Goal: Book appointment/travel/reservation

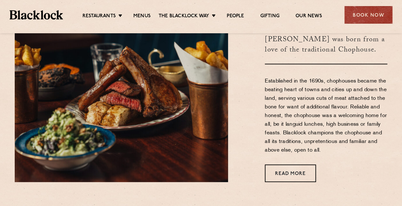
scroll to position [226, 0]
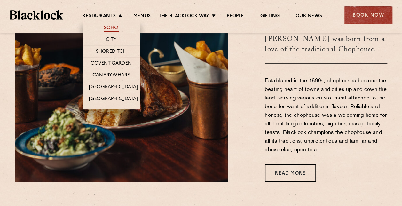
click at [112, 27] on link "Soho" at bounding box center [111, 28] width 15 height 7
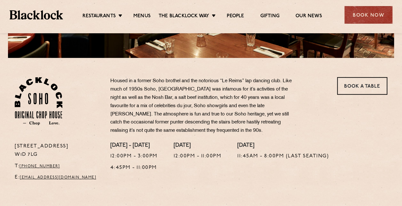
scroll to position [177, 0]
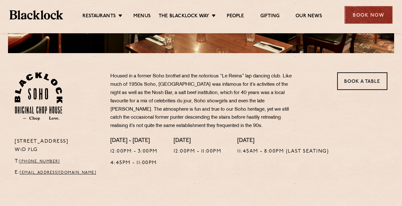
click at [377, 15] on div "Book Now" at bounding box center [368, 15] width 48 height 18
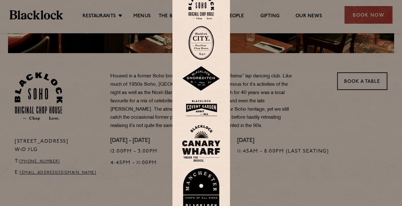
click at [277, 84] on div at bounding box center [201, 103] width 402 height 206
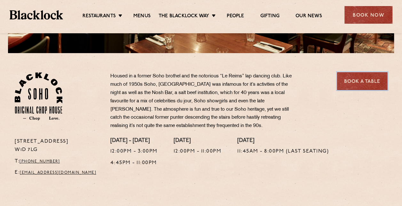
click at [371, 83] on link "Book a Table" at bounding box center [362, 81] width 50 height 18
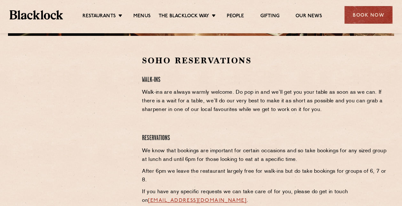
scroll to position [194, 0]
